Goal: Task Accomplishment & Management: Manage account settings

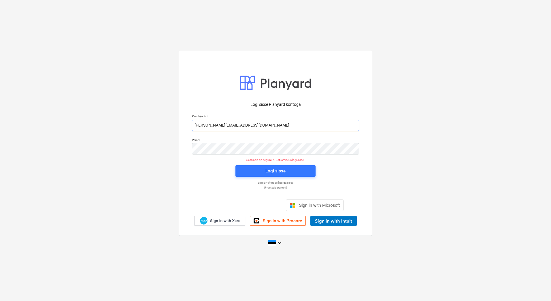
click at [216, 125] on input "[PERSON_NAME][EMAIL_ADDRESS][DOMAIN_NAME]" at bounding box center [275, 126] width 167 height 12
type input "[EMAIL_ADDRESS][DOMAIN_NAME]"
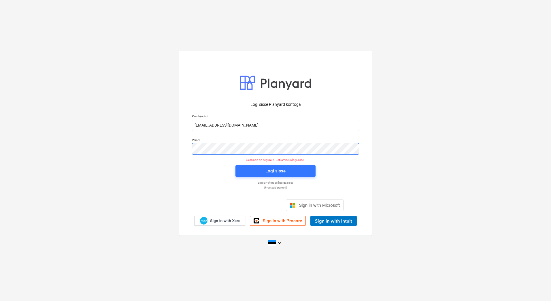
click at [190, 150] on div "Parool" at bounding box center [275, 146] width 174 height 23
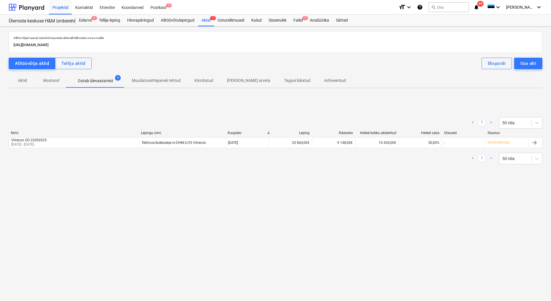
click at [30, 137] on div "[PERSON_NAME] nimi Kuupäev Leping Käesolev Hetkel kokku akteeritud Hetkel vaba …" at bounding box center [276, 134] width 534 height 6
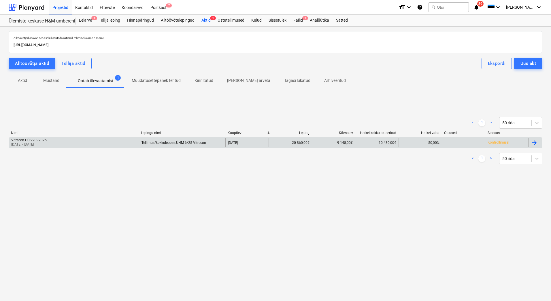
click at [30, 141] on div "Vitrecon OÜ 22092025" at bounding box center [28, 140] width 35 height 4
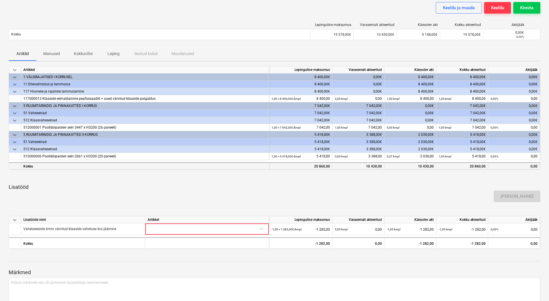
scroll to position [58, 0]
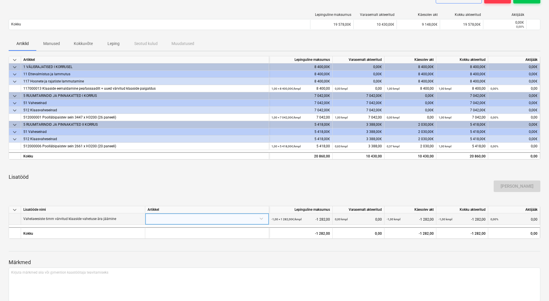
click at [263, 219] on div at bounding box center [207, 218] width 119 height 10
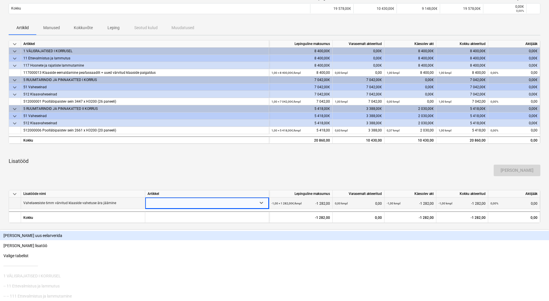
scroll to position [81, 0]
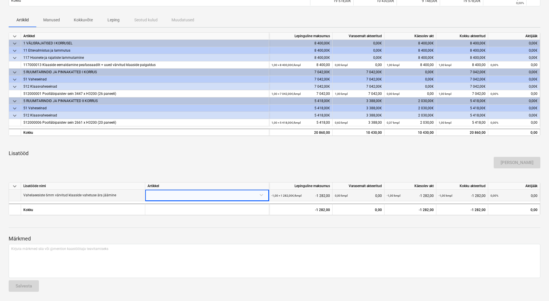
click at [192, 158] on div "[PERSON_NAME]" at bounding box center [274, 162] width 536 height 16
click at [260, 195] on div at bounding box center [207, 195] width 119 height 10
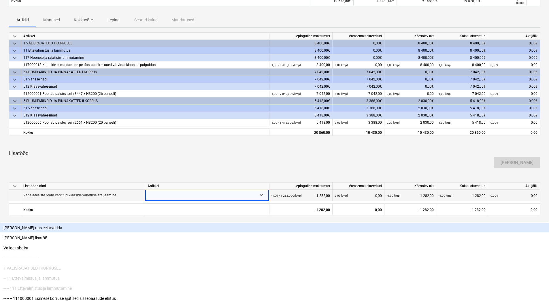
click at [194, 152] on p "Lisatööd" at bounding box center [275, 153] width 532 height 7
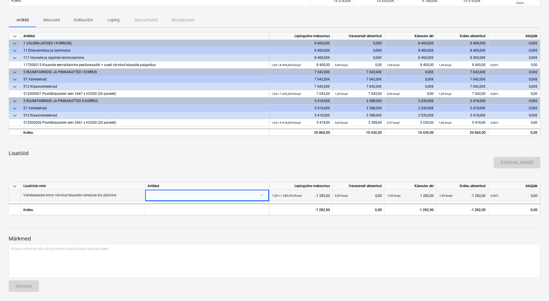
click at [237, 194] on div at bounding box center [207, 195] width 119 height 10
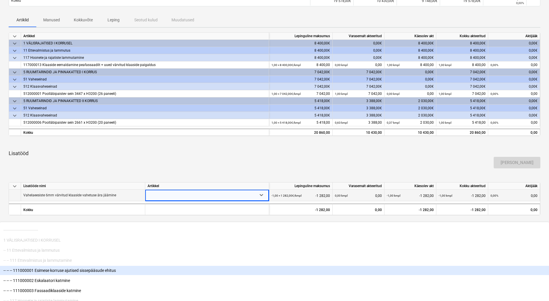
scroll to position [0, 0]
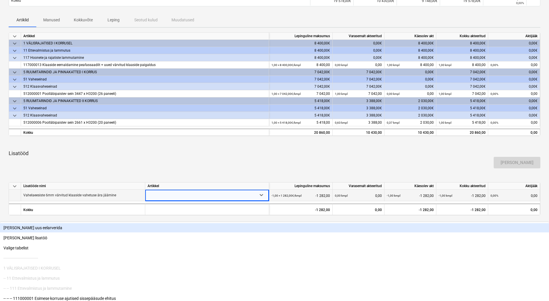
click at [199, 145] on div at bounding box center [275, 143] width 532 height 5
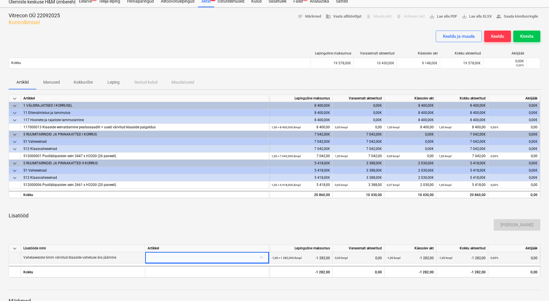
scroll to position [29, 0]
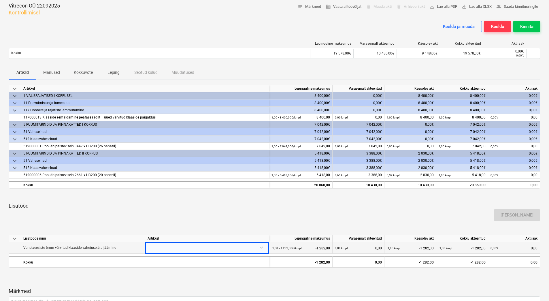
click at [234, 247] on div at bounding box center [207, 247] width 119 height 10
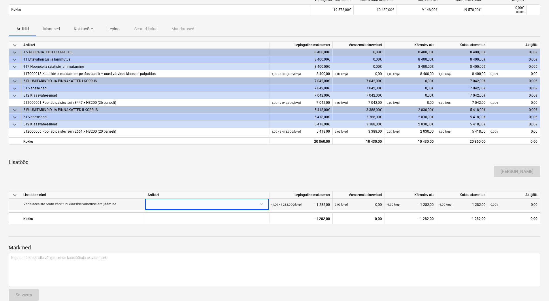
click at [185, 165] on div "[PERSON_NAME]" at bounding box center [274, 171] width 536 height 16
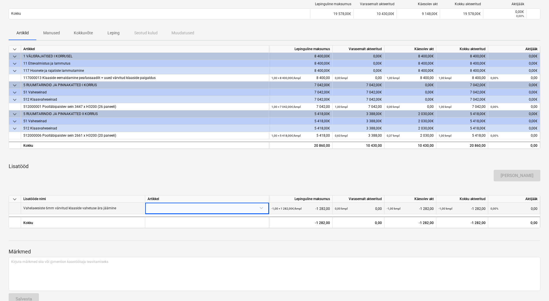
scroll to position [81, 0]
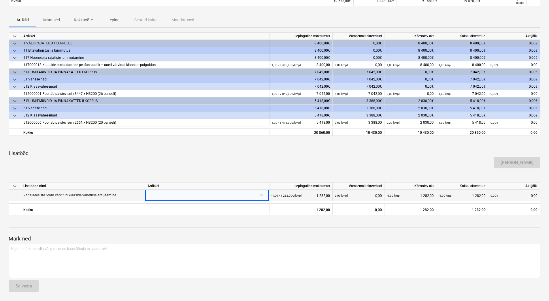
click at [261, 196] on div at bounding box center [207, 195] width 119 height 10
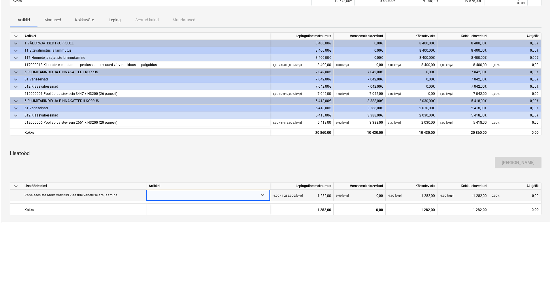
scroll to position [0, 0]
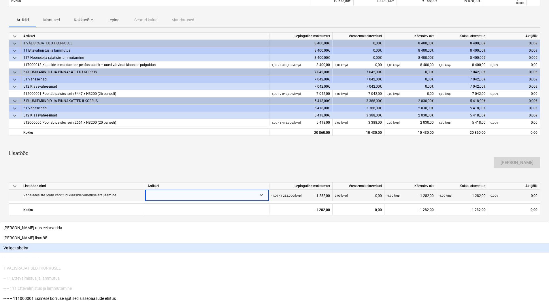
click at [185, 243] on div "Valige tabelist" at bounding box center [274, 247] width 549 height 9
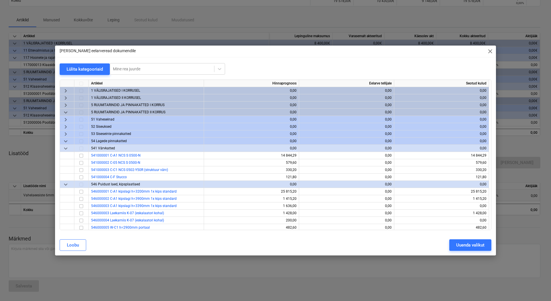
scroll to position [29, 0]
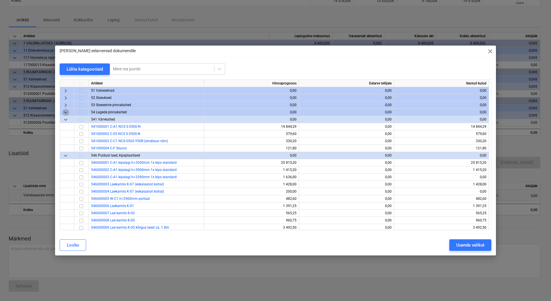
click at [67, 112] on span "keyboard_arrow_down" at bounding box center [65, 112] width 7 height 7
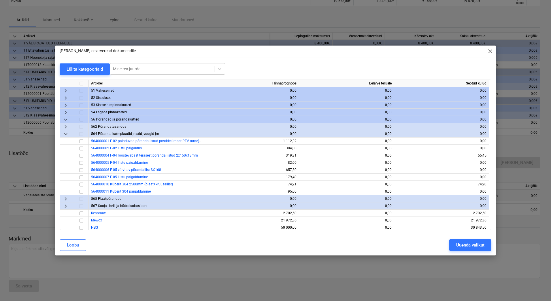
click at [66, 120] on span "keyboard_arrow_down" at bounding box center [65, 119] width 7 height 7
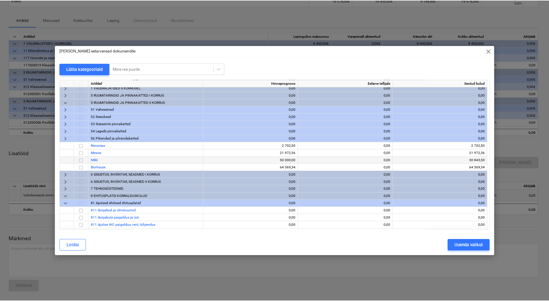
scroll to position [0, 0]
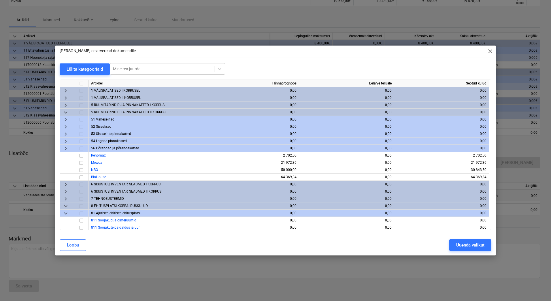
click at [490, 52] on span "close" at bounding box center [490, 51] width 7 height 7
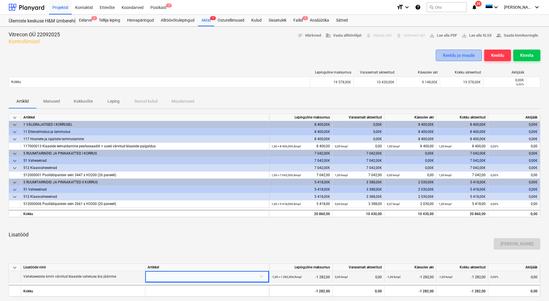
click at [448, 56] on div "Keeldu ja muuda" at bounding box center [459, 55] width 32 height 7
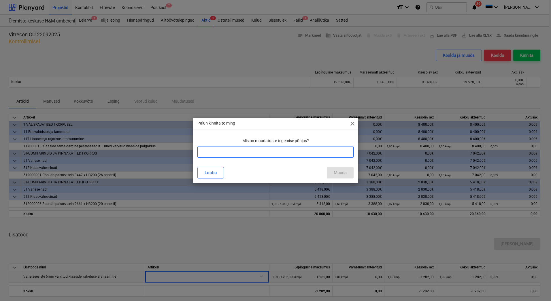
click at [265, 154] on input "text" at bounding box center [275, 152] width 156 height 12
type input "Arvestan summa maha põhireast"
click at [355, 122] on span "close" at bounding box center [352, 123] width 7 height 7
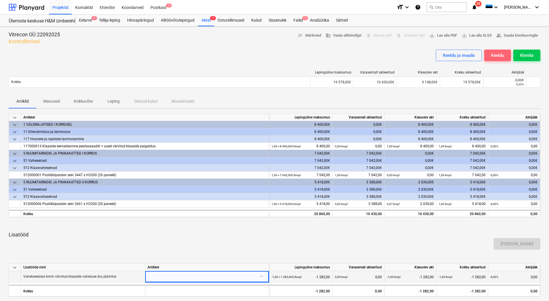
click at [498, 57] on div "Keeldu" at bounding box center [497, 55] width 13 height 7
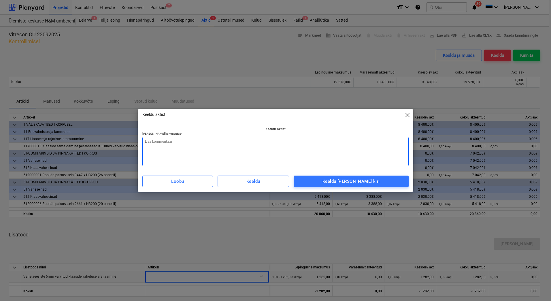
click at [197, 140] on textarea at bounding box center [275, 152] width 266 height 30
type textarea "x"
type textarea "A"
type textarea "x"
type textarea "Ar"
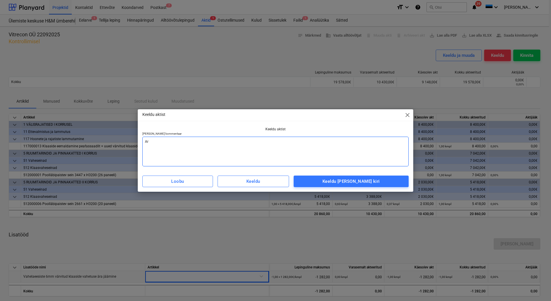
type textarea "x"
type textarea "Arv"
type textarea "x"
type textarea "Arve"
type textarea "x"
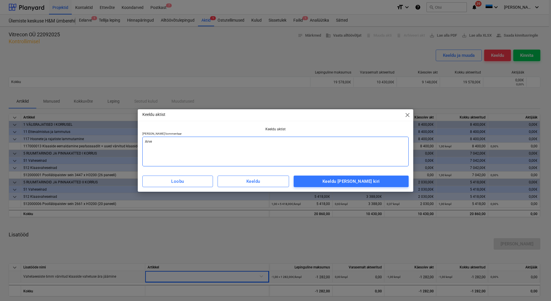
type textarea "Arves"
type textarea "x"
type textarea "Arvest"
type textarea "x"
type textarea "Arvesta"
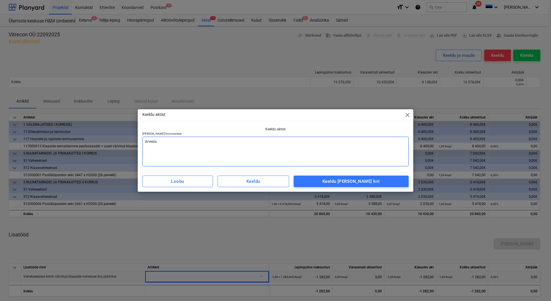
type textarea "x"
type textarea "Arvestan"
type textarea "x"
type textarea "Arvestan"
type textarea "x"
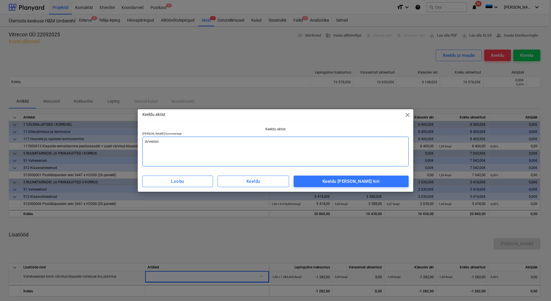
type textarea "Arvestan ä"
type textarea "x"
type textarea "Arvestan ära"
type textarea "x"
type textarea "Arvestan äraj"
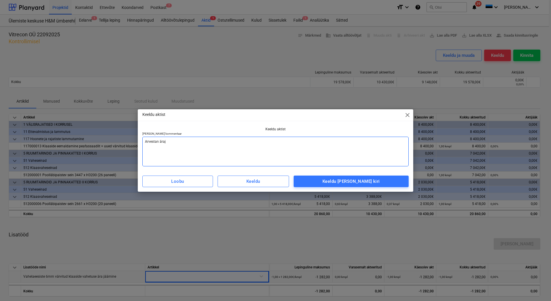
type textarea "x"
type textarea "Arvestan ärajä"
type textarea "x"
type textarea "Arvestan ärajää"
type textarea "x"
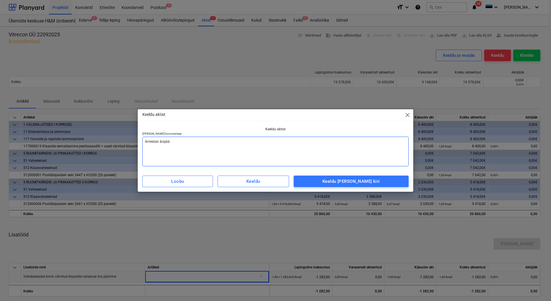
type textarea "Arvestan ärajääv"
type textarea "x"
type textarea "Arvestan ärajääva"
type textarea "x"
type textarea "Arvestan ärajääva"
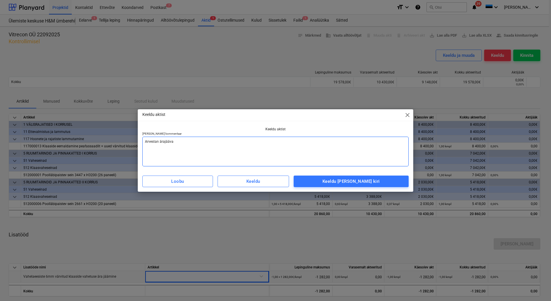
type textarea "x"
type textarea "Arvestan ärajääva t"
type textarea "x"
type textarea "Arvestan ärajääva tö"
type textarea "x"
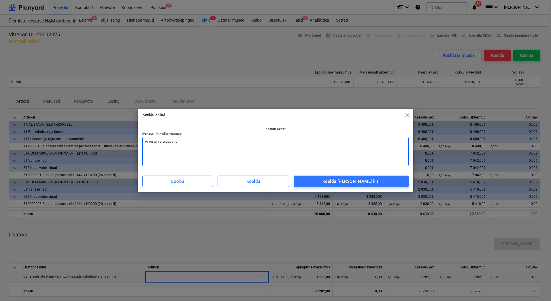
type textarea "Arvestan ärajääva töö"
type textarea "x"
type textarea "Arvestan ärajääva töö."
type textarea "x"
type textarea "Arvestan ärajääva töö"
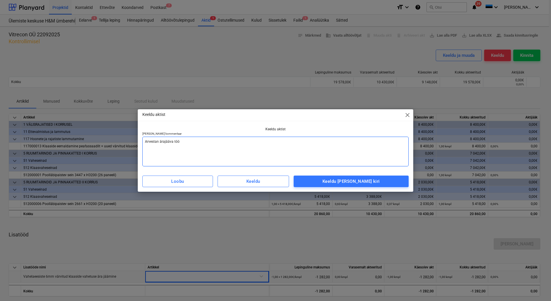
type textarea "x"
type textarea "Arvestan ärajääva töö"
type textarea "x"
type textarea "Arvestan ärajääva töö p"
type textarea "x"
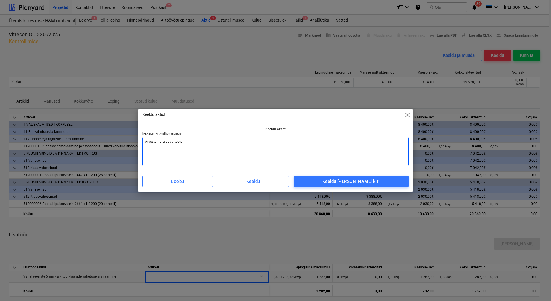
type textarea "Arvestan ärajääva töö põ"
type textarea "x"
type textarea "Arvestan ärajääva töö põh"
type textarea "x"
type textarea "Arvestan ärajääva töö põhi"
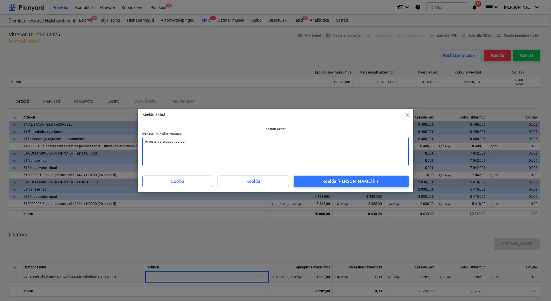
type textarea "x"
type textarea "Arvestan ärajääva töö põhir"
type textarea "x"
type textarea "Arvestan ärajääva töö põhire"
type textarea "x"
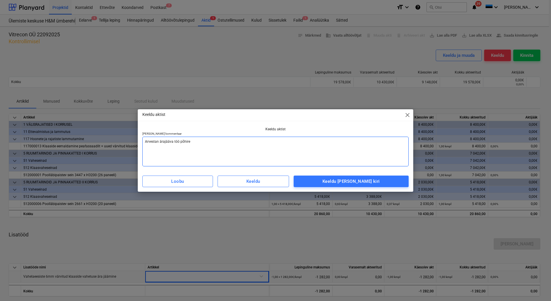
type textarea "Arvestan ärajääva töö põhirea"
type textarea "x"
type textarea "Arvestan ärajääva töö põhireat"
type textarea "x"
type textarea "Arvestan ärajääva töö põhirea"
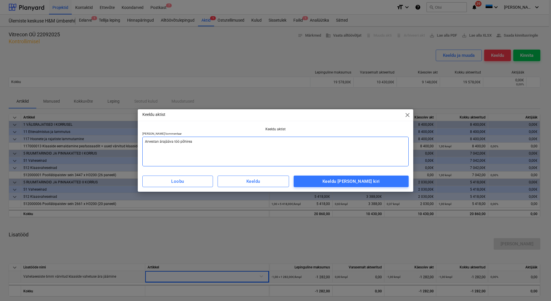
type textarea "x"
type textarea "Arvestan ärajääva töö põhireal"
type textarea "x"
type textarea "Arvestan ärajääva töö põhirealt"
type textarea "x"
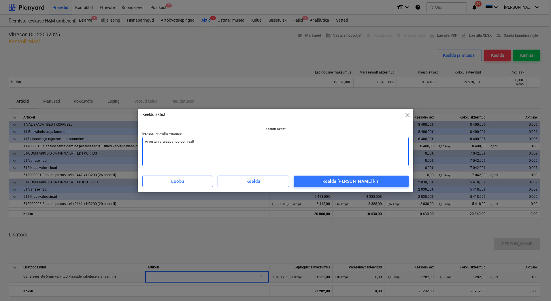
type textarea "Arvestan ärajääva töö põhireal"
type textarea "x"
type textarea "Arvestan ärajääva töö põhirea"
type textarea "x"
type textarea "Arvestan ärajääva töö põhire"
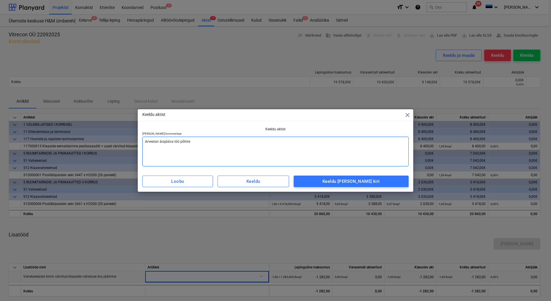
type textarea "x"
type textarea "Arvestan ärajääva töö põhir"
type textarea "x"
type textarea "Arvestan ärajääva töö põhi"
type textarea "x"
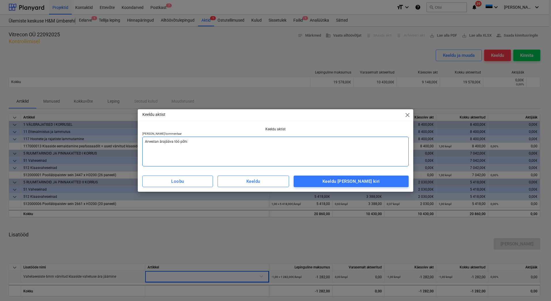
type textarea "Arvestan ärajääva töö põhir"
type textarea "x"
type textarea "Arvestan ärajääva töö põhire"
type textarea "x"
type textarea "Arvestan ärajääva töö põhirea"
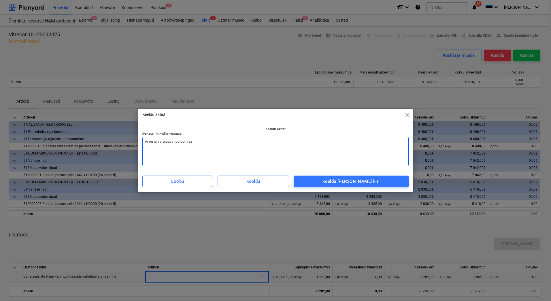
type textarea "x"
type textarea "Arvestan ärajääva töö põhireal"
type textarea "x"
type textarea "Arvestan ärajääva töö põhirealt"
click at [165, 141] on textarea "Arvestan ärajääva töö põhirealt" at bounding box center [275, 152] width 266 height 30
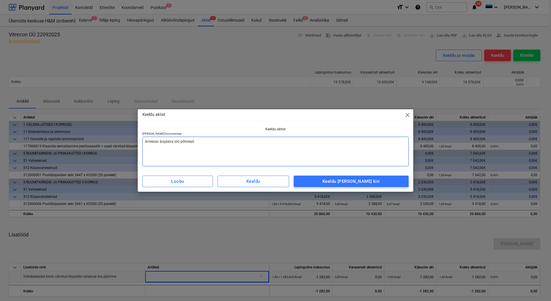
type textarea "x"
type textarea "Arvestan äraj ääva töö põhirealt"
type textarea "x"
type textarea "Arvestan ärajääva töö põhirealt"
type textarea "x"
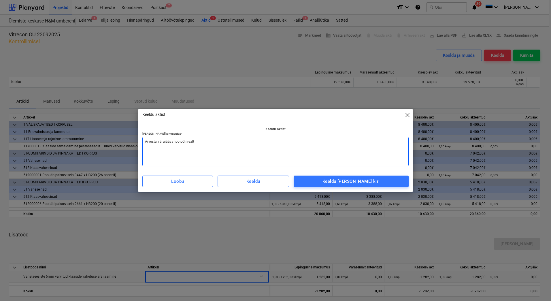
type textarea "Arvestan äraääva töö põhirealt"
type textarea "x"
type textarea "Arvestan ära ääva töö põhirealt"
type textarea "x"
type textarea "Arvestan ära jääva töö põhirealt"
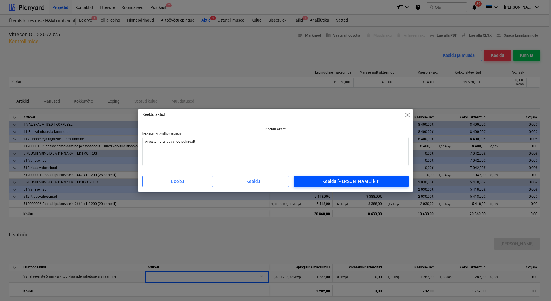
click at [347, 179] on div "Keeldu [PERSON_NAME] kiri" at bounding box center [350, 180] width 57 height 7
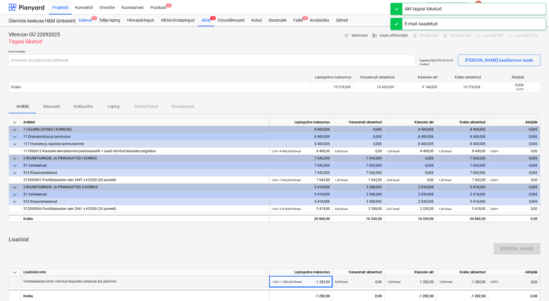
click at [88, 19] on div "Eelarve 1" at bounding box center [85, 21] width 20 height 12
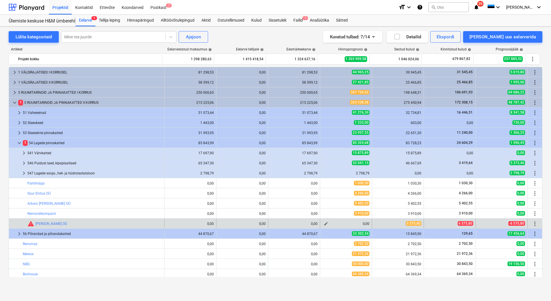
click at [324, 223] on span "edit" at bounding box center [326, 223] width 5 height 5
type textarea "x"
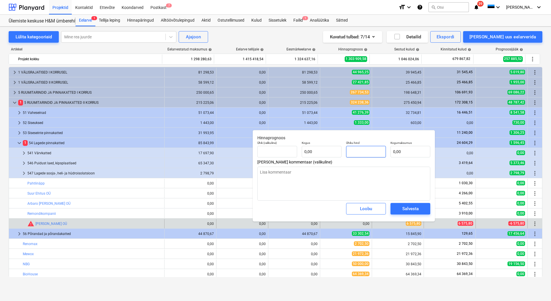
click at [364, 150] on input "text" at bounding box center [366, 152] width 40 height 12
type textarea "x"
type input "0,00"
click at [415, 150] on input "text" at bounding box center [410, 152] width 40 height 12
type textarea "x"
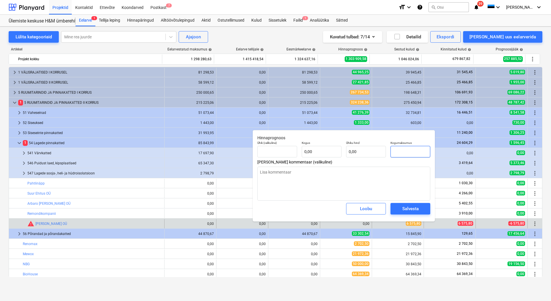
type input "tk"
type input "6"
type input "1,00"
type input "6,00"
type textarea "x"
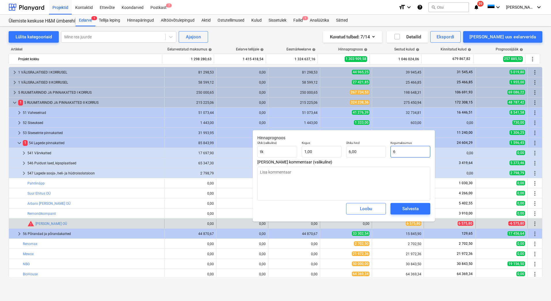
type input "65"
type input "65,00"
type textarea "x"
type input "657"
type input "657,00"
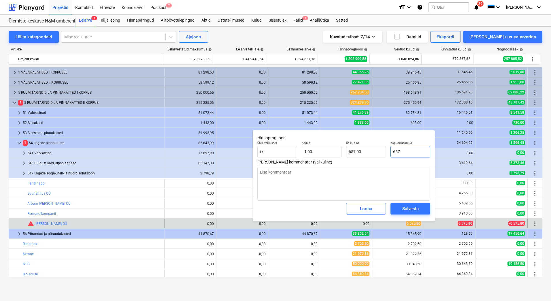
type textarea "x"
type input "6575"
type input "6 575,00"
type textarea "x"
type input "6575,"
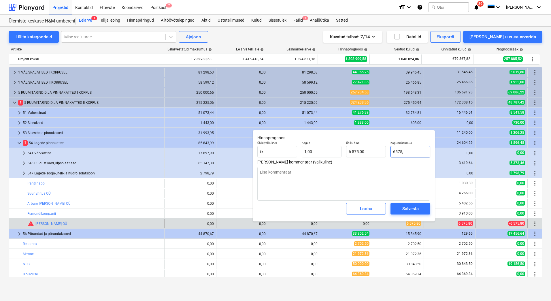
type textarea "x"
type input "6575,8"
type input "6 575,80"
type input "6575,8"
type textarea "x"
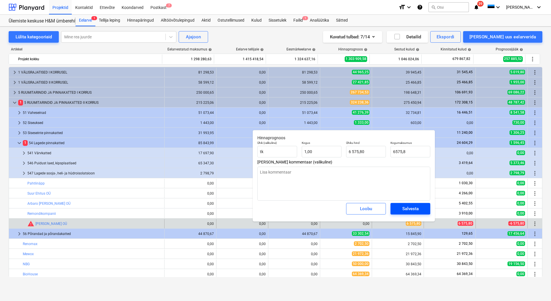
type input "6 575,80"
click at [403, 210] on div "Salvesta" at bounding box center [410, 208] width 16 height 7
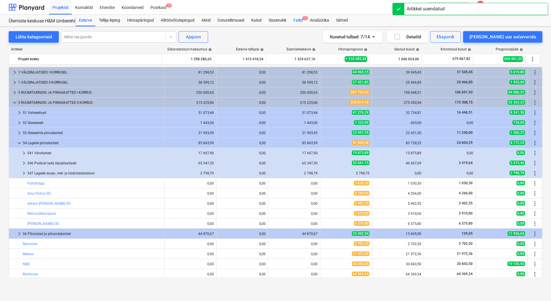
click at [298, 20] on div "Failid 1" at bounding box center [298, 21] width 16 height 12
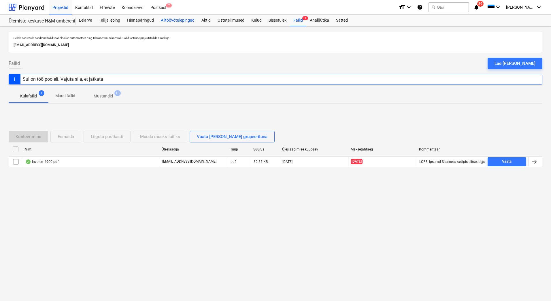
click at [172, 21] on div "Alltöövõtulepingud" at bounding box center [177, 21] width 41 height 12
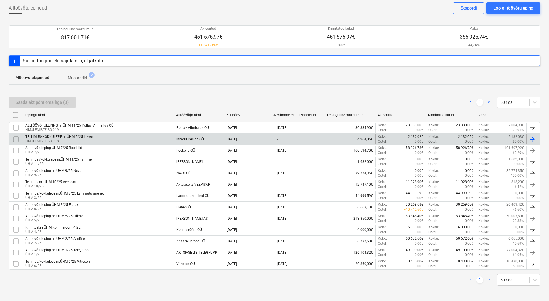
scroll to position [30, 0]
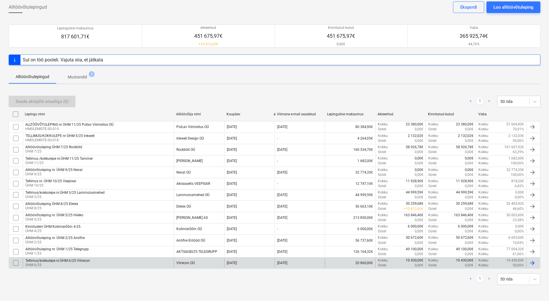
click at [86, 258] on div "Tellimus/kokkulepe nr.ÜHM 6/25 Vitrecon" at bounding box center [57, 260] width 65 height 4
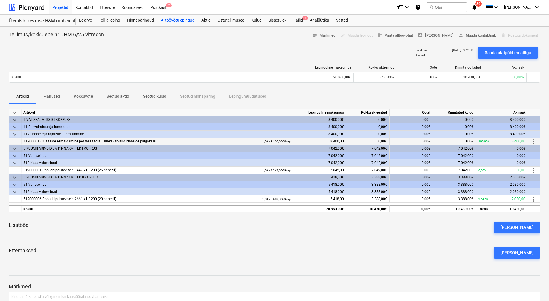
click at [534, 141] on span "more_vert" at bounding box center [533, 141] width 7 height 7
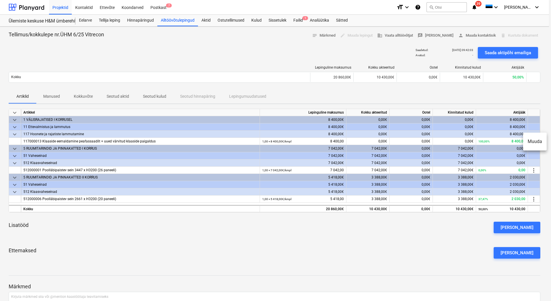
click at [534, 141] on li "Muuda" at bounding box center [535, 141] width 24 height 13
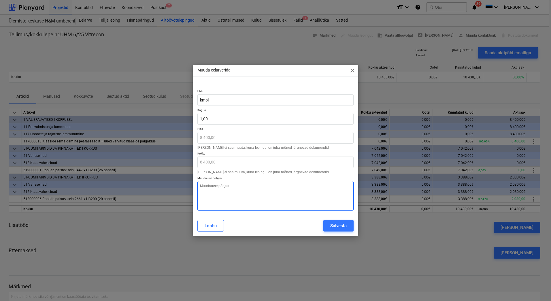
click at [235, 188] on textarea at bounding box center [275, 196] width 156 height 30
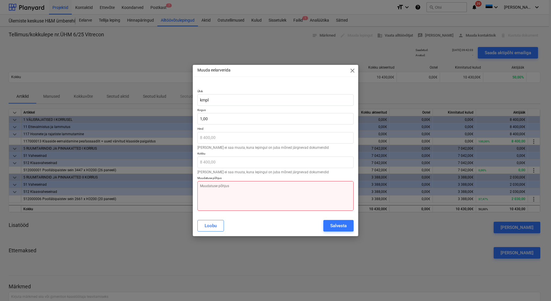
click at [245, 189] on textarea at bounding box center [275, 196] width 156 height 30
type textarea "x"
type textarea "M"
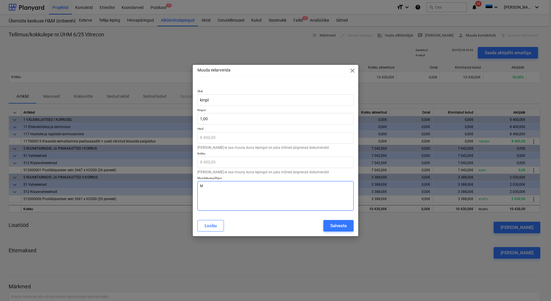
type textarea "x"
type textarea "Ma"
type textarea "x"
type textarea "Mah"
type textarea "x"
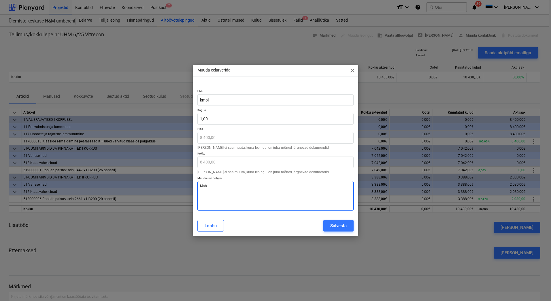
type textarea "Mahu"
type textarea "x"
type textarea "Mahu"
type textarea "x"
type textarea "Mahu v"
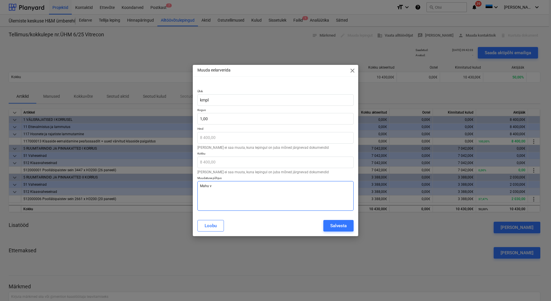
type textarea "x"
type textarea "Mahu vä"
type textarea "x"
type textarea "[PERSON_NAME]"
type textarea "x"
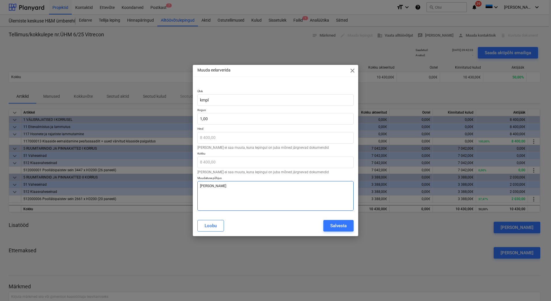
type textarea "Mahu vähen"
type textarea "x"
type textarea "Mahu vähene"
type textarea "x"
type textarea "Mahu vähenem"
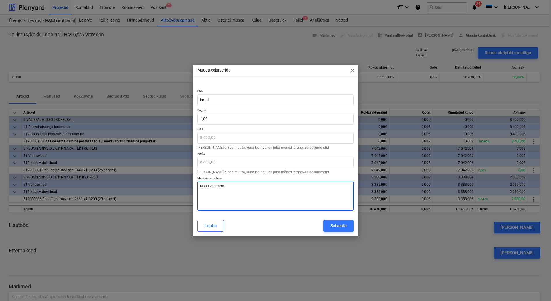
type textarea "x"
type textarea "Mahu vähenemi"
type textarea "x"
type textarea "Mahu vähenemin"
type textarea "x"
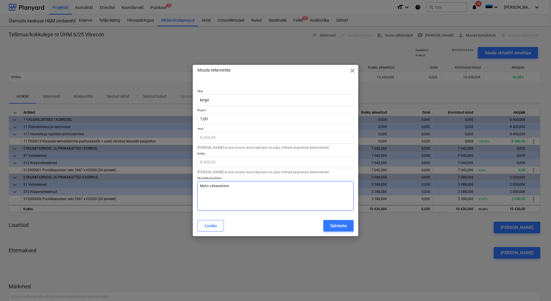
type textarea "Mahu vähenemine"
type textarea "x"
click at [255, 127] on p "Hind" at bounding box center [275, 129] width 156 height 5
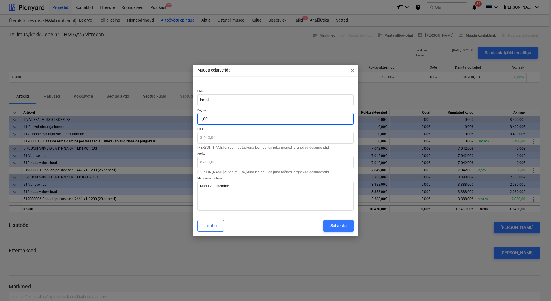
type input "1"
click at [250, 122] on input "1" at bounding box center [275, 119] width 156 height 12
click at [244, 118] on input "1" at bounding box center [275, 119] width 156 height 12
type textarea "x"
type input "1"
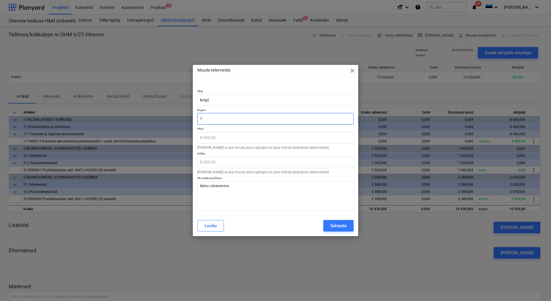
type textarea "x"
type input "0,00"
type textarea "x"
type input "0"
type textarea "x"
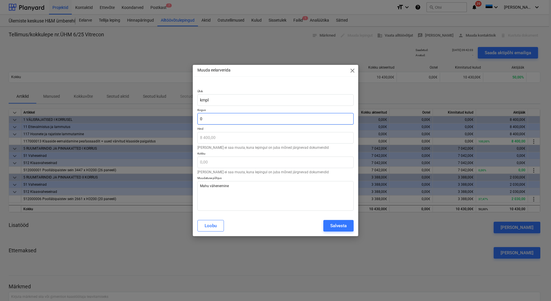
type input "0,"
type textarea "x"
type input "0,8"
type input "6 720,00"
type input "0,8"
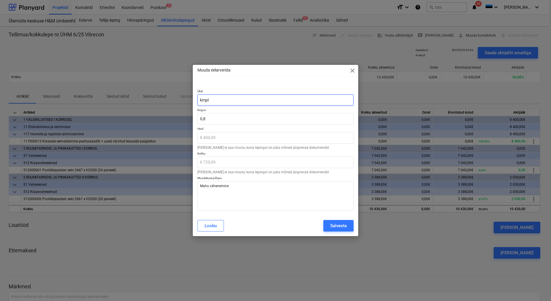
type textarea "x"
type input "0,80"
click at [269, 101] on input "kmpl" at bounding box center [275, 100] width 156 height 12
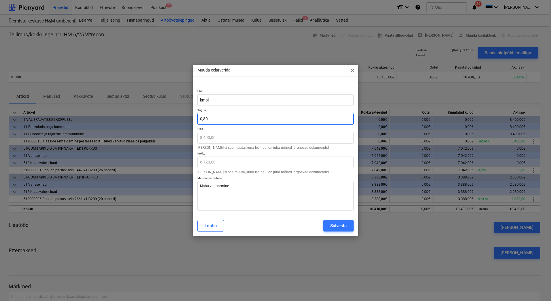
type textarea "x"
type input "0,8"
click at [217, 119] on input "0,8" at bounding box center [275, 119] width 156 height 12
type textarea "x"
type input "0,"
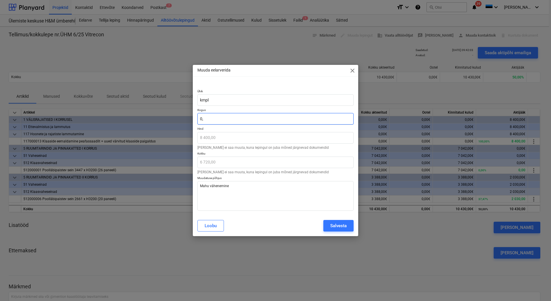
type input "0,00"
type textarea "x"
type input "0,9"
type input "7 560,00"
type textarea "x"
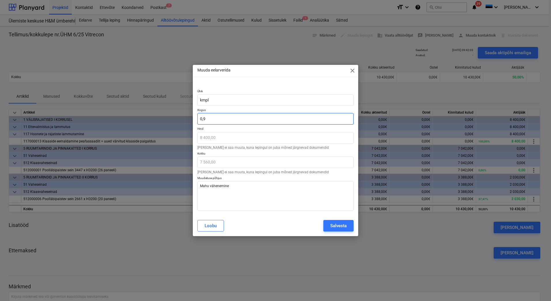
type input "0,"
type input "0,00"
type textarea "x"
type input "0,8"
type input "6 720,00"
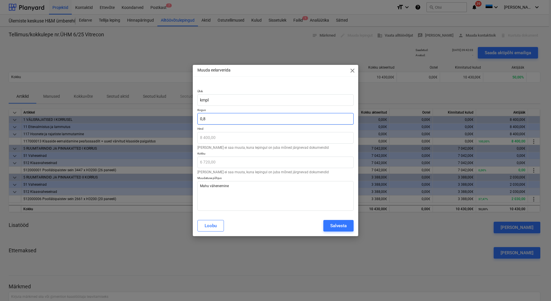
type textarea "x"
type input "0,85"
type input "7 140,00"
type textarea "x"
type input "0,8"
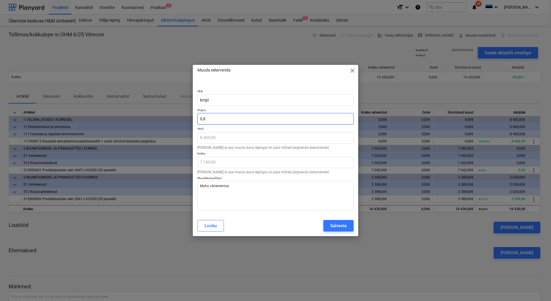
type input "6 720,00"
type textarea "x"
type input "0,84"
type input "7 056,00"
type textarea "x"
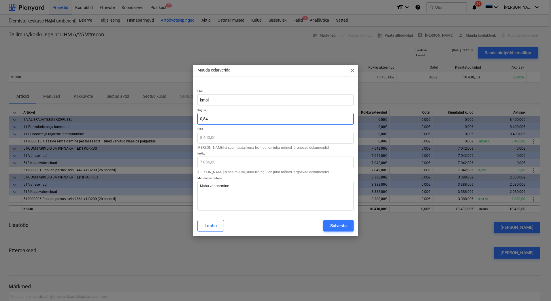
type input "0,8"
type input "6 720,00"
type textarea "x"
type input "0,85"
click at [212, 116] on input "0,85" at bounding box center [275, 119] width 156 height 12
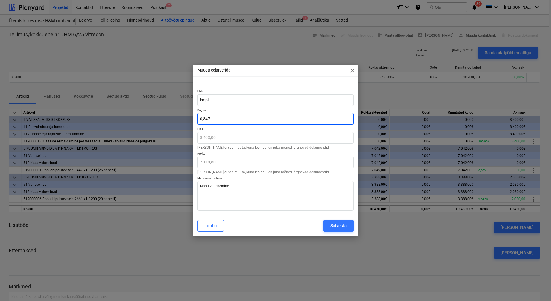
click at [215, 120] on input "0,847" at bounding box center [275, 119] width 156 height 12
click at [332, 223] on div "Salvesta" at bounding box center [338, 225] width 16 height 7
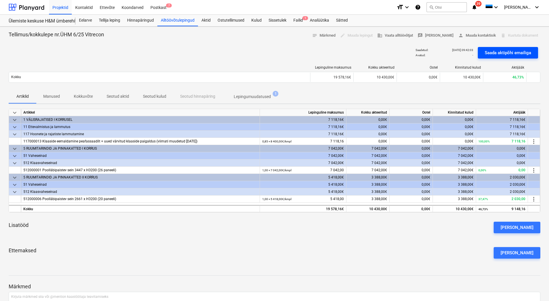
click at [502, 53] on div "Saada aktipõhi emailiga" at bounding box center [508, 52] width 46 height 7
click at [250, 96] on p "Lepingumuudatused" at bounding box center [252, 97] width 37 height 6
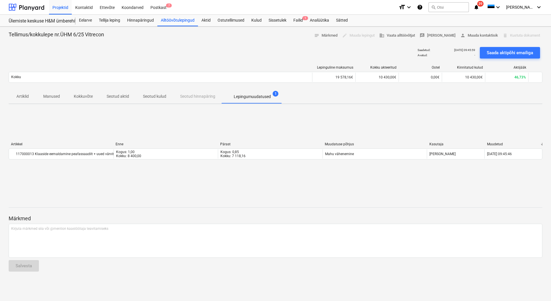
click at [115, 97] on p "Seotud aktid" at bounding box center [118, 96] width 22 height 6
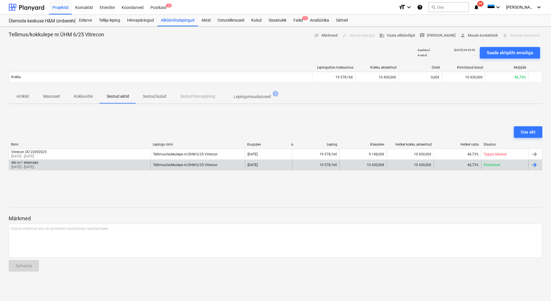
click at [532, 167] on div at bounding box center [534, 164] width 7 height 7
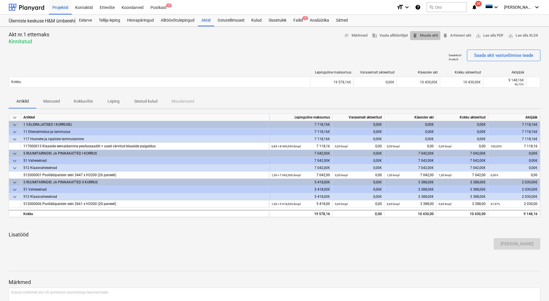
click at [424, 36] on span "delete Muuda akti" at bounding box center [425, 35] width 26 height 7
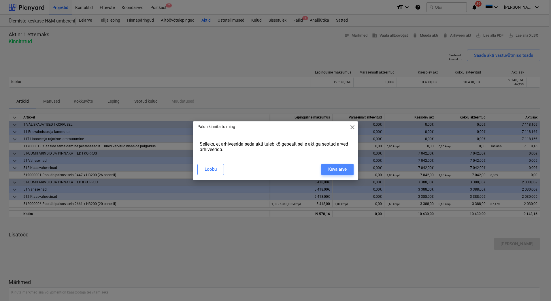
click at [334, 171] on div "Kuva arve" at bounding box center [337, 168] width 18 height 7
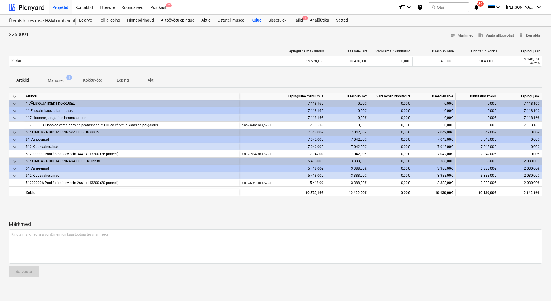
click at [67, 78] on span "1" at bounding box center [69, 78] width 6 height 6
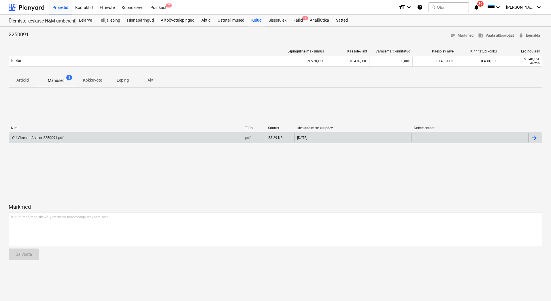
click at [59, 137] on div "OÜ Vitrecon Arve nr 2250091.pdf" at bounding box center [37, 138] width 52 height 4
click at [18, 81] on p "Artiklid" at bounding box center [23, 80] width 14 height 6
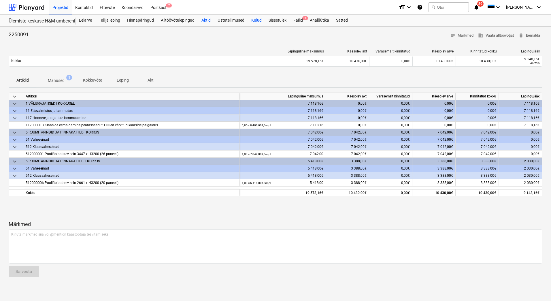
click at [201, 19] on div "Aktid" at bounding box center [206, 21] width 16 height 12
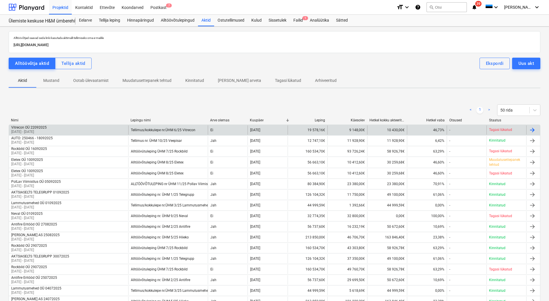
click at [44, 128] on div "Vitrecon OÜ 22092025" at bounding box center [28, 127] width 35 height 4
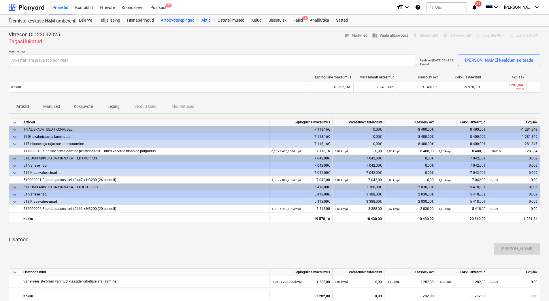
click at [182, 18] on div "Alltöövõtulepingud" at bounding box center [177, 21] width 41 height 12
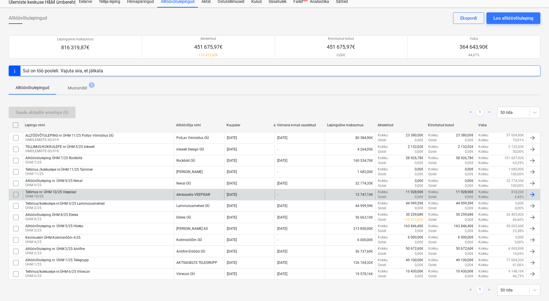
scroll to position [29, 0]
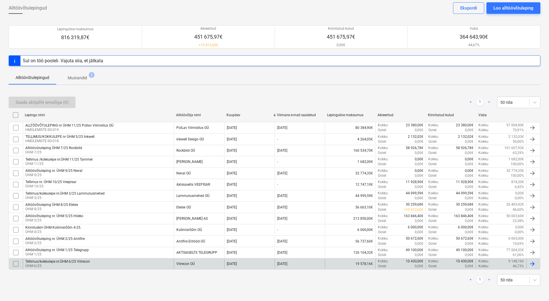
click at [71, 263] on div "Tellimus/kokkulepe nr.ÜHM 6/25 Vitrecon" at bounding box center [57, 261] width 65 height 4
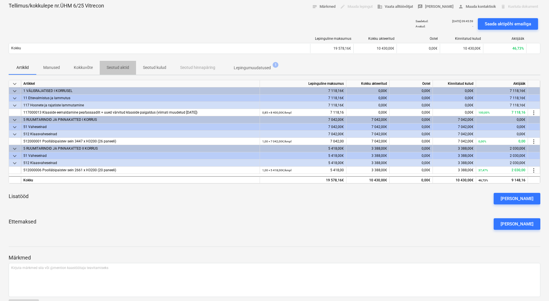
click at [112, 67] on p "Seotud aktid" at bounding box center [118, 68] width 22 height 6
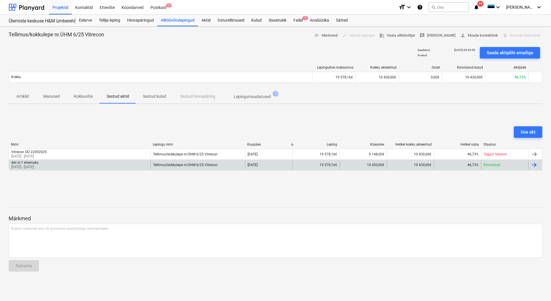
click at [532, 165] on div at bounding box center [534, 164] width 7 height 7
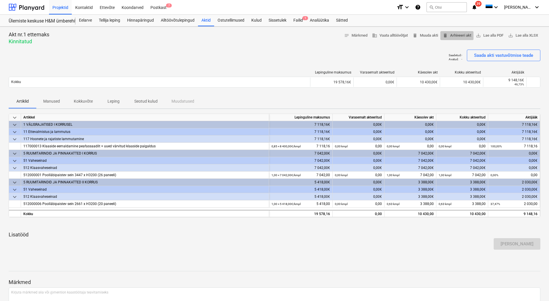
click at [457, 35] on span "delete Arhiveeri akt" at bounding box center [457, 35] width 29 height 7
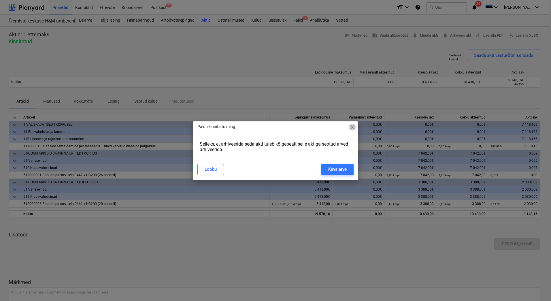
click at [349, 127] on span "close" at bounding box center [352, 127] width 7 height 7
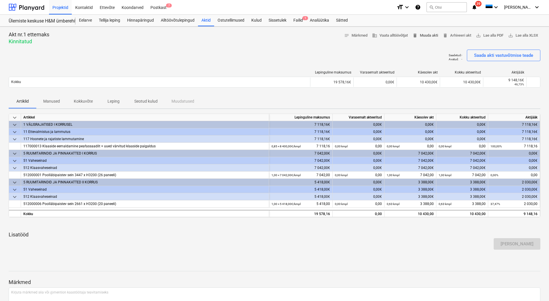
click at [430, 34] on span "delete Muuda akti" at bounding box center [425, 35] width 26 height 7
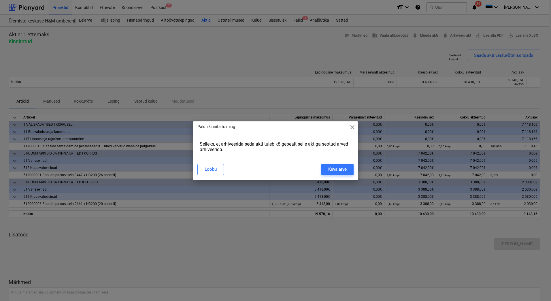
click at [351, 128] on span "close" at bounding box center [352, 127] width 7 height 7
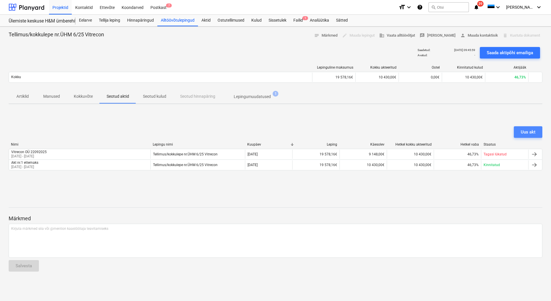
click at [533, 128] on div "Uus akt" at bounding box center [528, 131] width 15 height 7
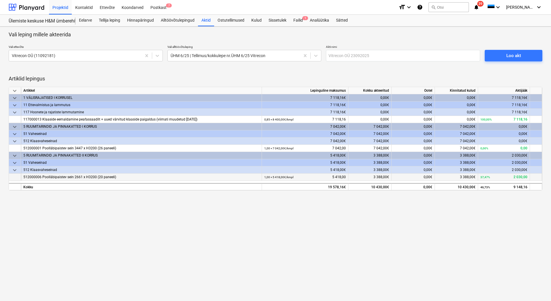
click at [465, 176] on span "3 388,00€" at bounding box center [468, 177] width 16 height 4
click at [496, 175] on div "37,47% 2 030,00" at bounding box center [503, 176] width 47 height 7
drag, startPoint x: 496, startPoint y: 175, endPoint x: 477, endPoint y: 178, distance: 18.9
click at [0, 0] on div "512000006 Poolläbipaistev sein 2661 x H3200 (20 paneeli) 1,00 × 5 418,00€ / kmp…" at bounding box center [0, 0] width 0 height 0
drag, startPoint x: 477, startPoint y: 178, endPoint x: 475, endPoint y: 218, distance: 40.1
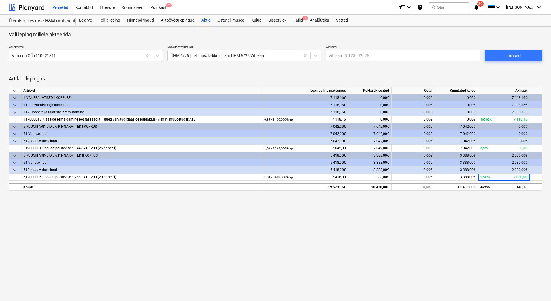
click at [475, 218] on div "Vali leping millele akteerida Vali ettevõte Vitrecon OÜ (11092181) Vali alltööv…" at bounding box center [275, 164] width 551 height 274
click at [495, 119] on div "100,00% 7 118,16" at bounding box center [503, 119] width 47 height 7
click at [372, 120] on div "0,00€" at bounding box center [369, 119] width 43 height 7
click at [377, 119] on div "0,00€" at bounding box center [369, 119] width 43 height 7
click at [387, 118] on span "0,00€" at bounding box center [384, 119] width 9 height 4
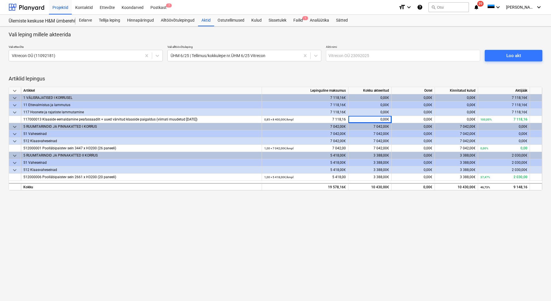
click at [372, 216] on div "Vali leping millele akteerida Vali ettevõte Vitrecon OÜ (11092181) Vali alltööv…" at bounding box center [275, 164] width 551 height 274
click at [522, 53] on span "Loo akt" at bounding box center [514, 55] width 44 height 7
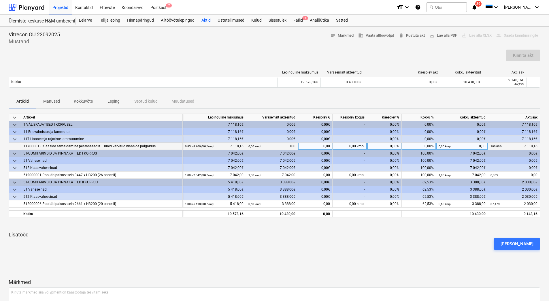
click at [424, 146] on div "0,00%" at bounding box center [419, 146] width 35 height 7
click at [400, 237] on div "[PERSON_NAME]" at bounding box center [274, 244] width 536 height 16
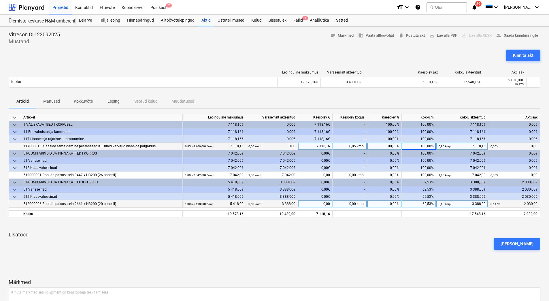
click at [421, 203] on div "62,53%" at bounding box center [419, 203] width 35 height 7
click at [419, 236] on div "[PERSON_NAME]" at bounding box center [274, 244] width 536 height 16
click at [515, 57] on div "Kinnita akt" at bounding box center [523, 55] width 20 height 7
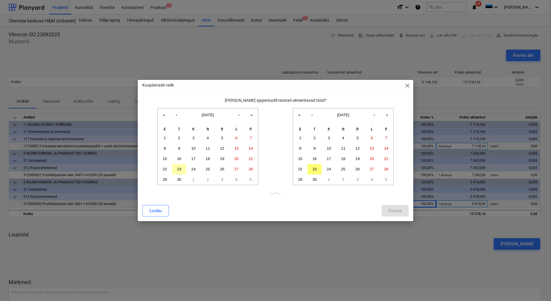
click at [182, 170] on button "23" at bounding box center [179, 169] width 14 height 10
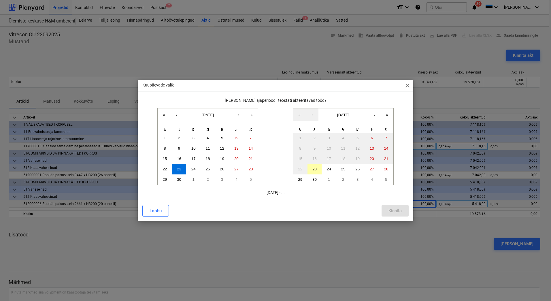
click at [315, 169] on abbr "23" at bounding box center [314, 169] width 4 height 4
click at [390, 208] on div "Kinnita" at bounding box center [394, 210] width 13 height 7
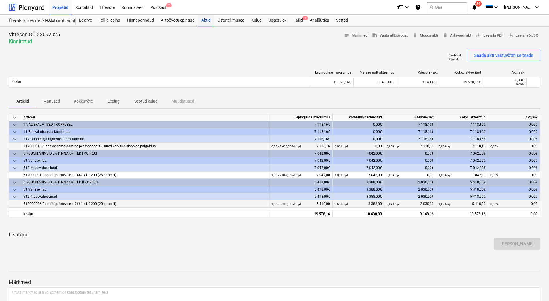
click at [204, 20] on div "Aktid" at bounding box center [206, 21] width 16 height 12
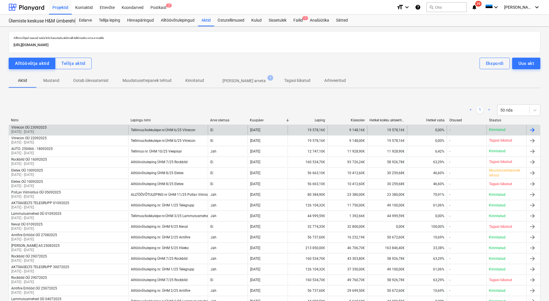
click at [83, 128] on div "Vitrecon OÜ 23092025 [DATE] - [DATE]" at bounding box center [68, 129] width 119 height 9
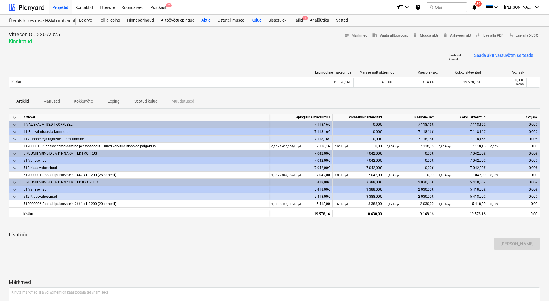
click at [257, 19] on div "Kulud" at bounding box center [256, 21] width 17 height 12
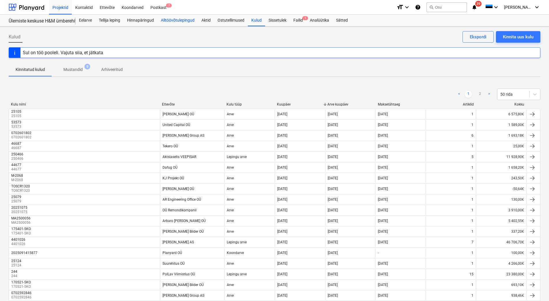
click at [186, 18] on div "Alltöövõtulepingud" at bounding box center [177, 21] width 41 height 12
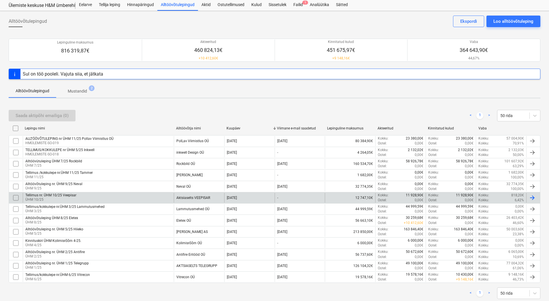
scroll to position [30, 0]
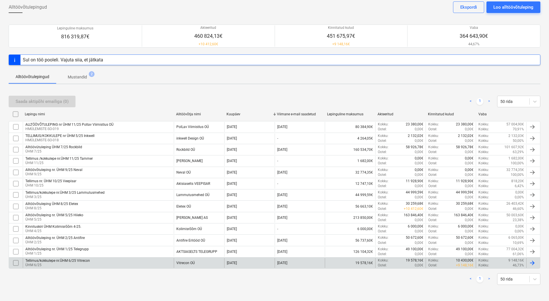
click at [73, 262] on div "Tellimus/kokkulepe nr.ÜHM 6/25 Vitrecon" at bounding box center [57, 260] width 65 height 4
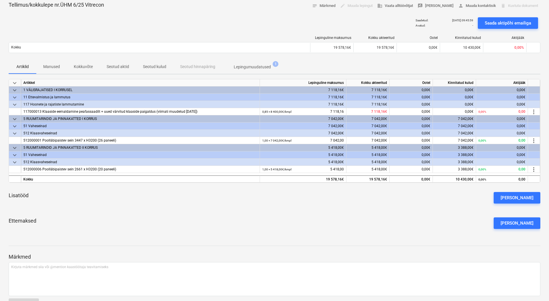
click at [119, 67] on p "Seotud aktid" at bounding box center [118, 67] width 22 height 6
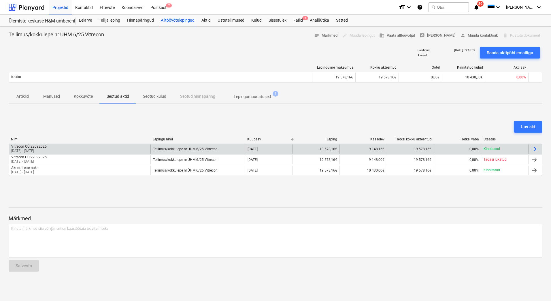
click at [520, 149] on div "Kinnitatud" at bounding box center [504, 148] width 47 height 9
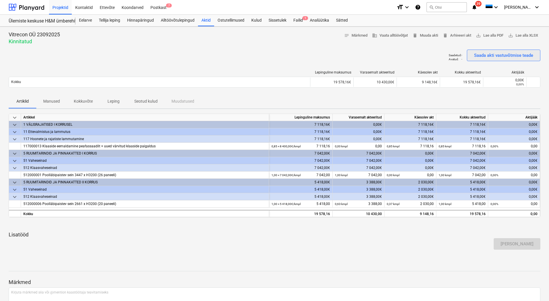
click at [508, 56] on div "Saada akti vastuvõtmise teade" at bounding box center [503, 55] width 59 height 7
click at [83, 23] on div "Eelarve" at bounding box center [85, 21] width 20 height 12
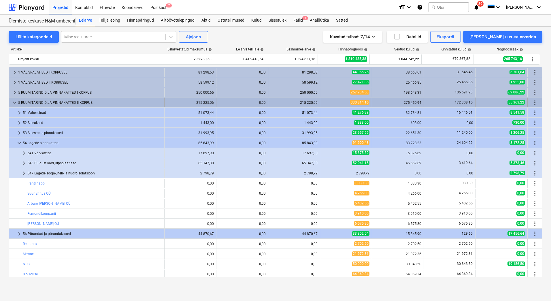
click at [13, 102] on span "keyboard_arrow_down" at bounding box center [14, 102] width 7 height 7
